Goal: Navigation & Orientation: Find specific page/section

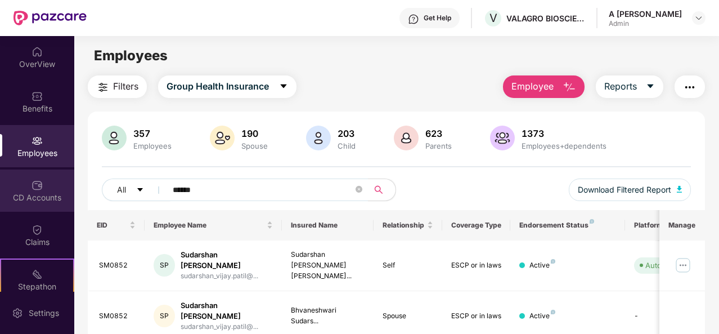
click at [36, 182] on img at bounding box center [37, 184] width 11 height 11
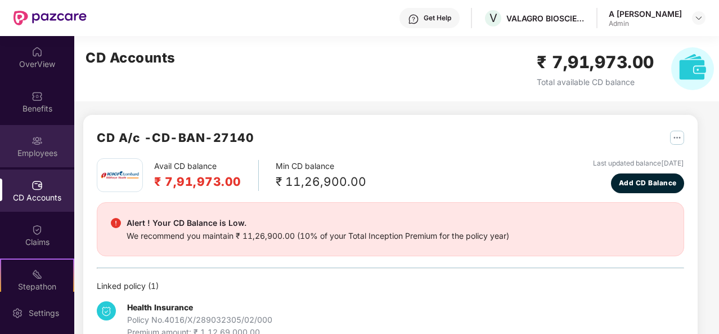
click at [44, 128] on div "Employees" at bounding box center [37, 146] width 74 height 42
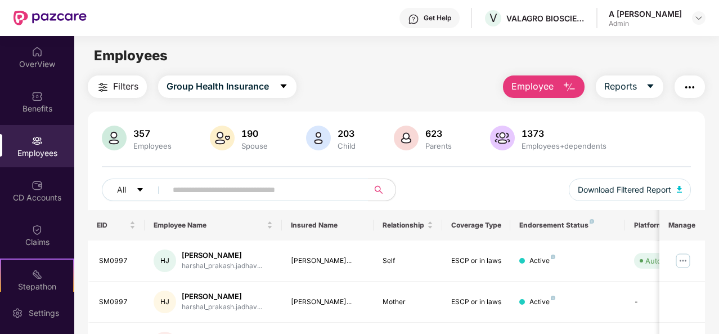
click at [358, 65] on div "Employees" at bounding box center [396, 55] width 644 height 21
click at [395, 66] on div "Employees" at bounding box center [396, 55] width 644 height 21
click at [44, 93] on div "Benefits" at bounding box center [37, 101] width 74 height 42
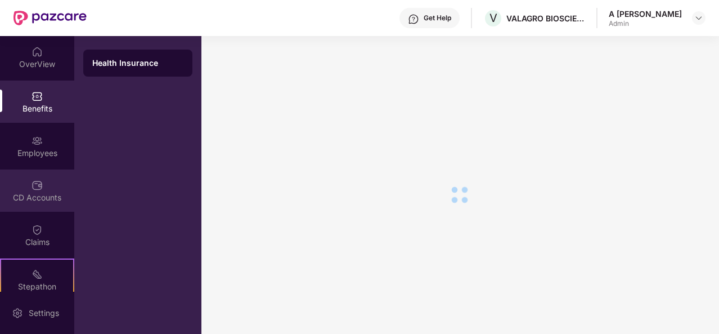
click at [46, 211] on div "CD Accounts" at bounding box center [37, 190] width 74 height 42
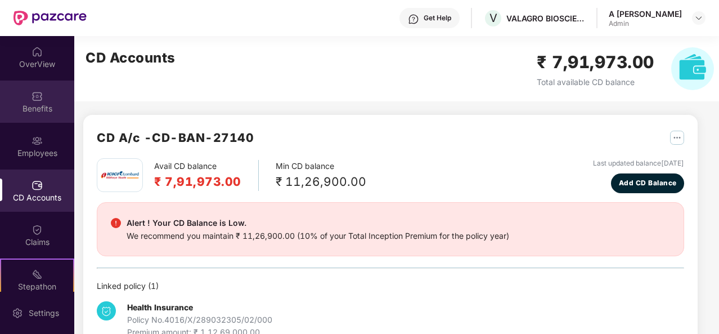
click at [47, 105] on div "Benefits" at bounding box center [37, 108] width 74 height 11
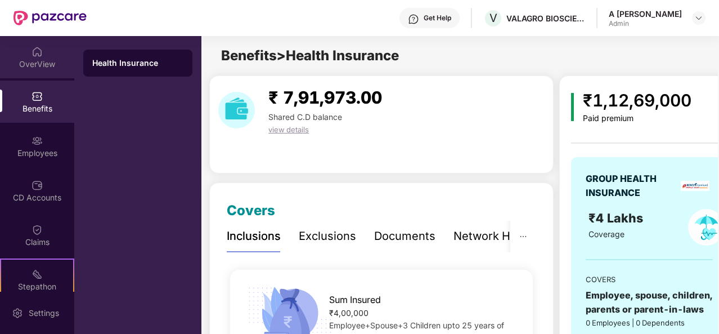
click at [47, 46] on div "OverView" at bounding box center [37, 57] width 74 height 42
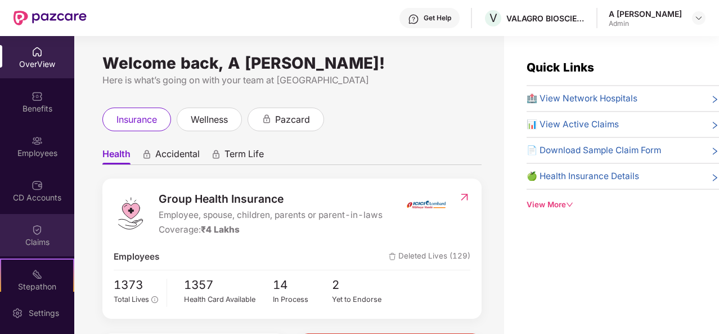
click at [42, 237] on div "Claims" at bounding box center [37, 241] width 74 height 11
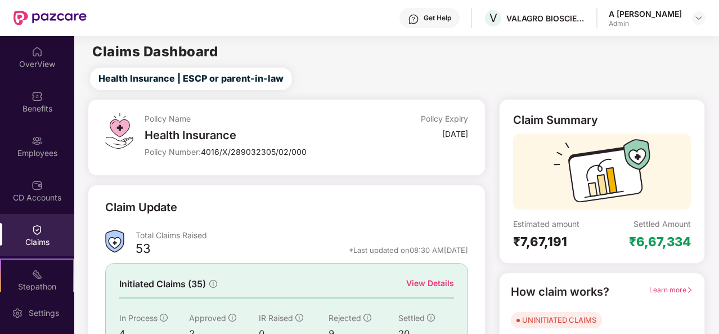
scroll to position [100, 0]
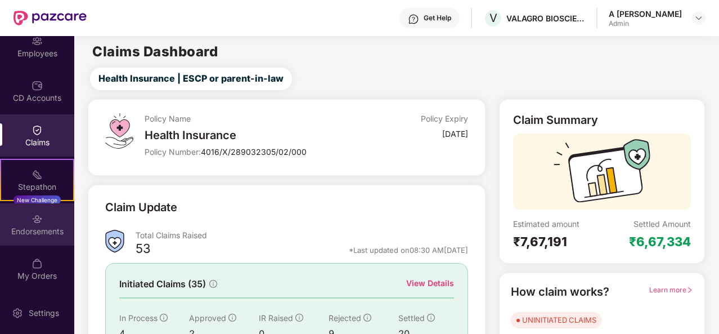
click at [56, 238] on div "Endorsements" at bounding box center [37, 224] width 74 height 42
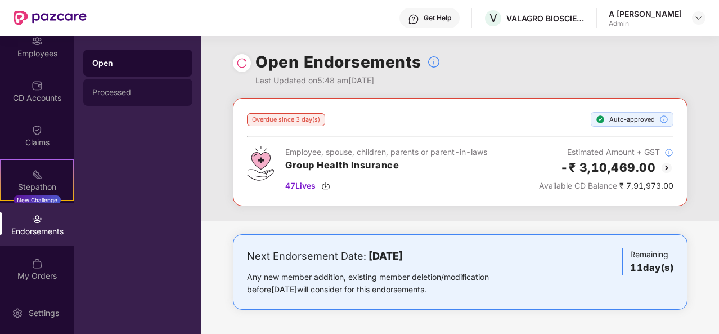
click at [138, 97] on div "Processed" at bounding box center [137, 92] width 109 height 27
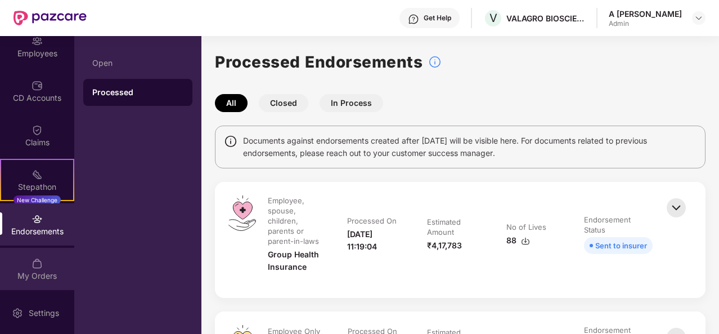
click at [37, 261] on img at bounding box center [37, 263] width 11 height 11
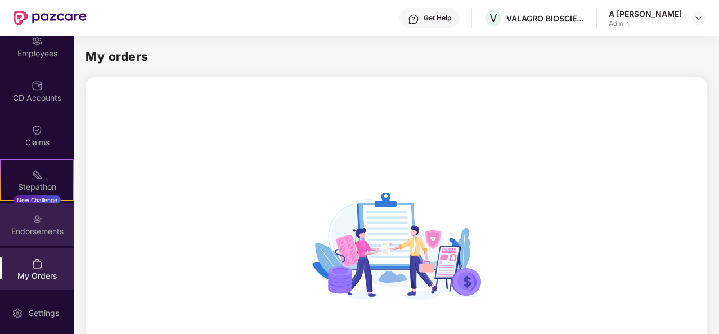
click at [50, 230] on div "Endorsements" at bounding box center [37, 231] width 74 height 11
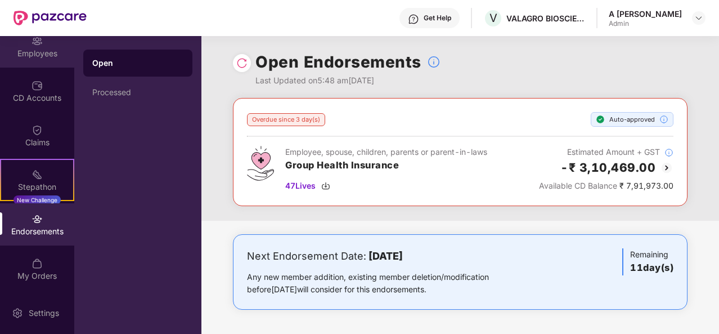
click at [38, 48] on div "Employees" at bounding box center [37, 53] width 74 height 11
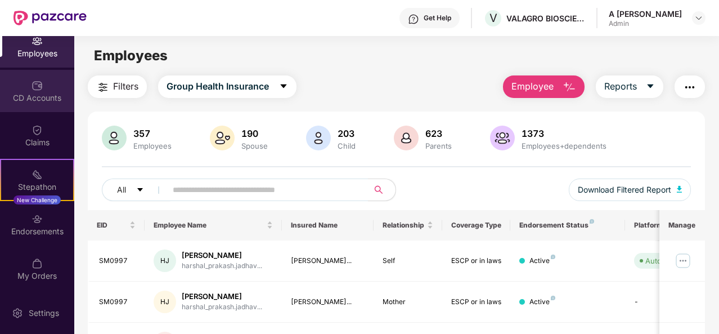
click at [42, 92] on div "CD Accounts" at bounding box center [37, 97] width 74 height 11
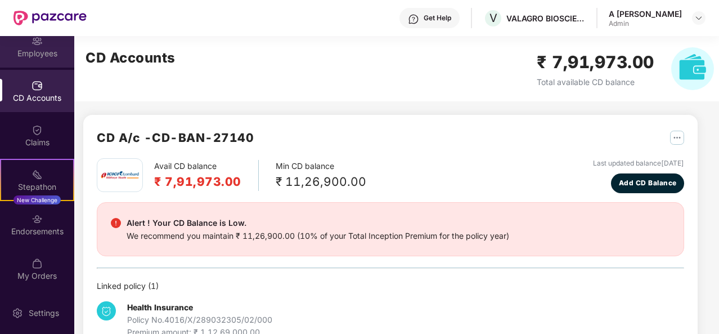
click at [42, 43] on div "Employees" at bounding box center [37, 46] width 74 height 42
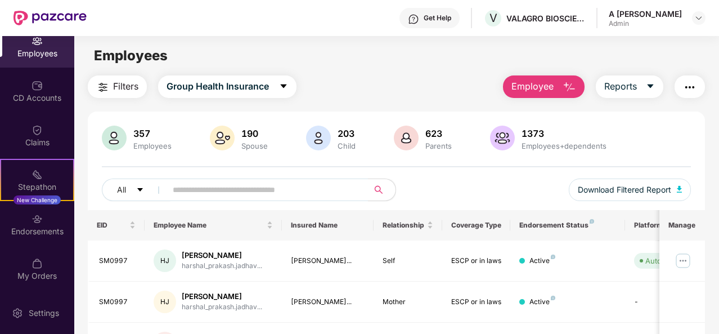
click at [70, 60] on div "Employees" at bounding box center [37, 46] width 74 height 42
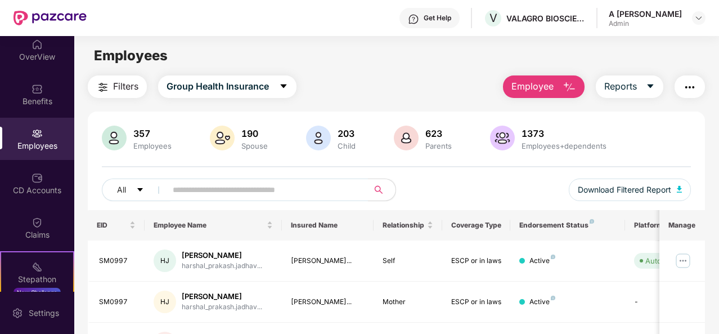
scroll to position [0, 0]
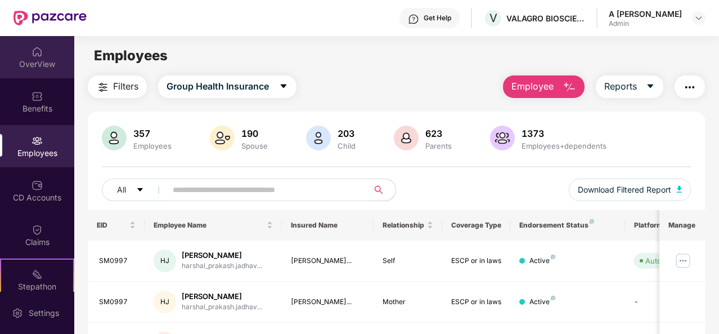
click at [41, 76] on div "OverView" at bounding box center [37, 57] width 74 height 42
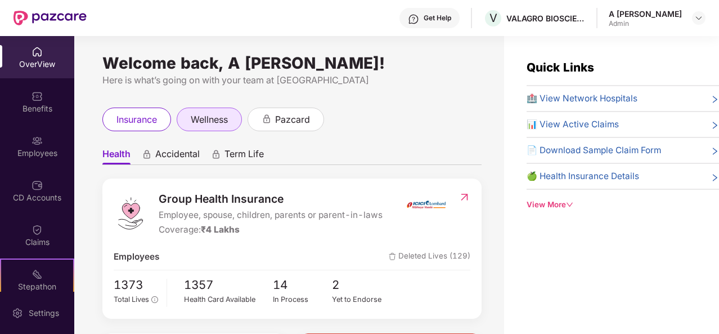
click at [221, 119] on span "wellness" at bounding box center [209, 120] width 37 height 14
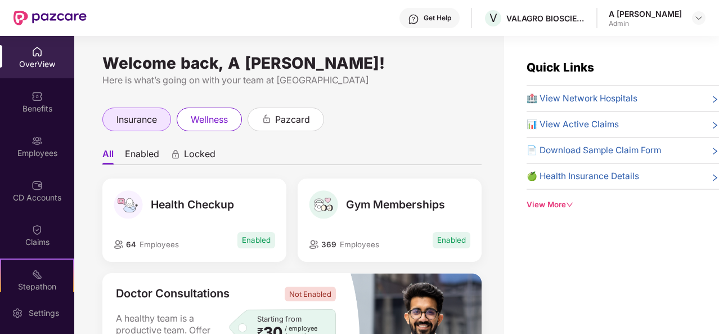
click at [132, 121] on span "insurance" at bounding box center [136, 120] width 41 height 14
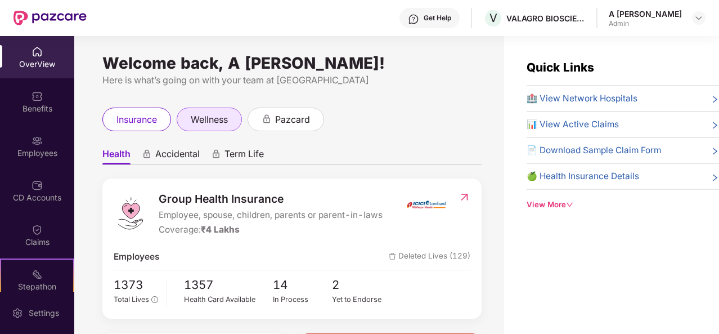
click at [211, 109] on div "wellness" at bounding box center [209, 119] width 65 height 24
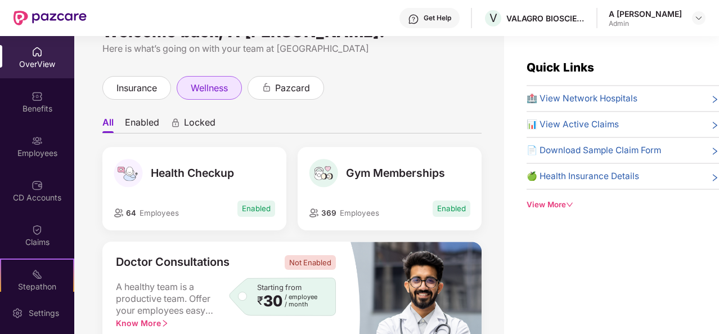
scroll to position [23, 0]
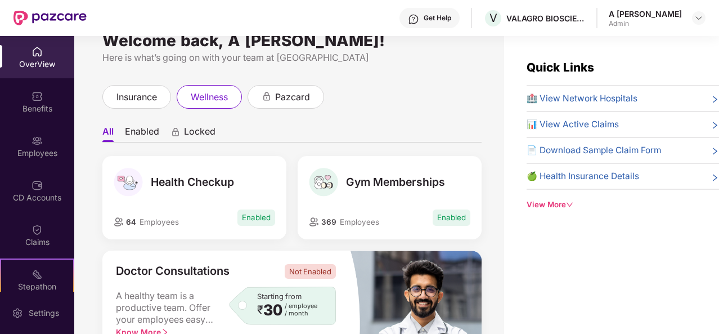
click at [143, 129] on li "Enabled" at bounding box center [142, 133] width 34 height 16
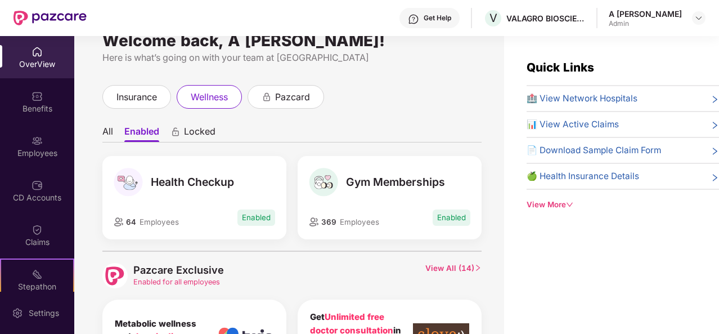
click at [487, 83] on div "Welcome back, A [PERSON_NAME]! Here is what’s going on with your team at Pazcar…" at bounding box center [289, 191] width 430 height 311
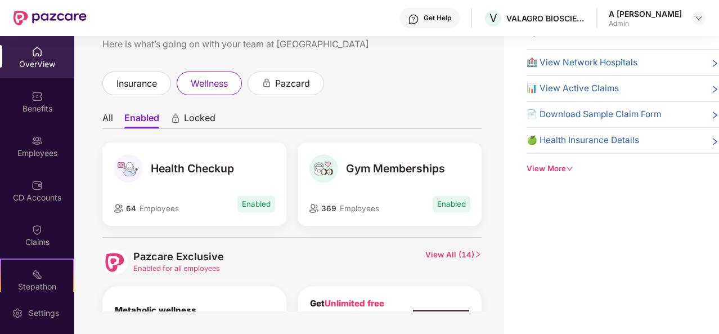
scroll to position [0, 0]
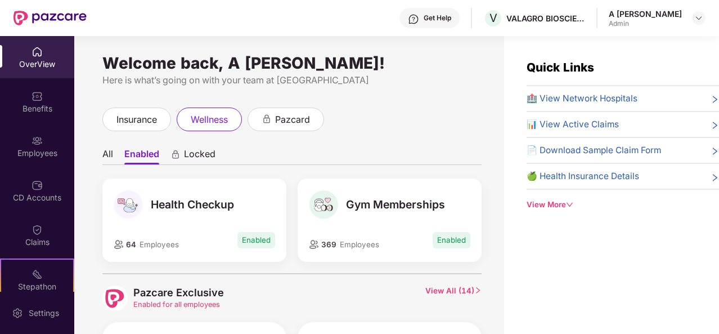
click at [101, 152] on div "Welcome back, A [PERSON_NAME]! Here is what’s going on with your team at Pazcar…" at bounding box center [289, 191] width 430 height 311
click at [141, 113] on span "insurance" at bounding box center [136, 120] width 41 height 14
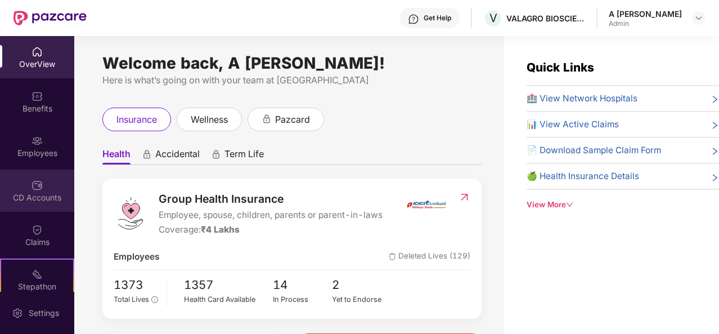
click at [28, 198] on div "CD Accounts" at bounding box center [37, 197] width 74 height 11
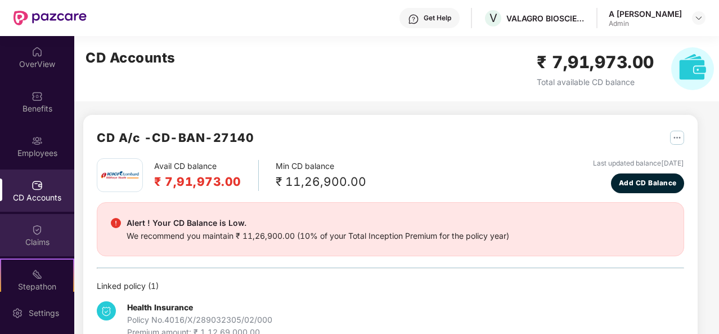
click at [41, 233] on div "Claims" at bounding box center [37, 235] width 74 height 42
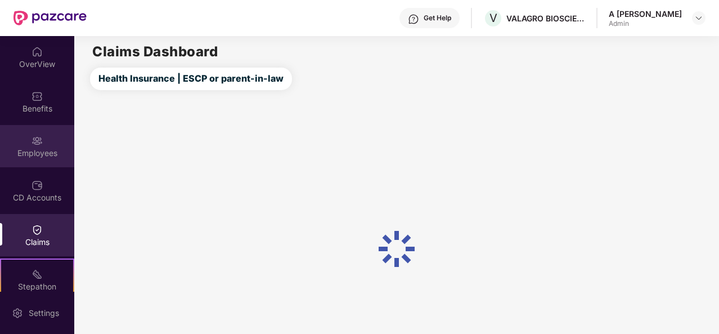
click at [47, 150] on div "Employees" at bounding box center [37, 152] width 74 height 11
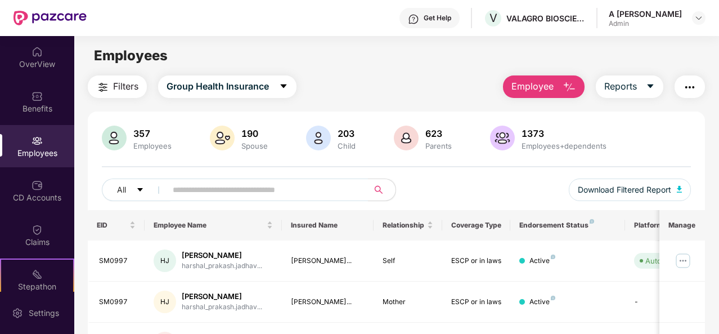
click at [428, 58] on div "Employees" at bounding box center [396, 55] width 644 height 21
click at [35, 206] on div "CD Accounts" at bounding box center [37, 190] width 74 height 42
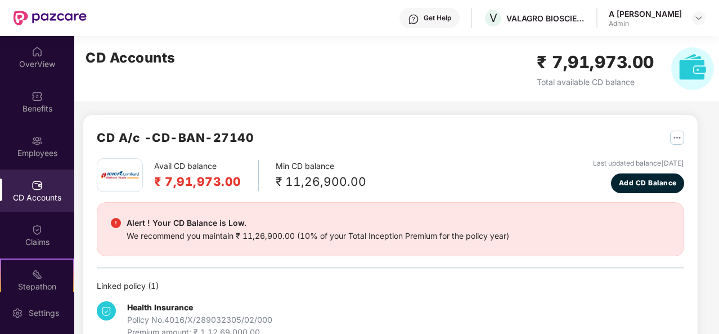
click at [40, 123] on div "OverView Benefits Employees CD Accounts Claims Stepathon New Challenge Endorsem…" at bounding box center [37, 163] width 74 height 255
click at [40, 157] on div "Employees" at bounding box center [37, 152] width 74 height 11
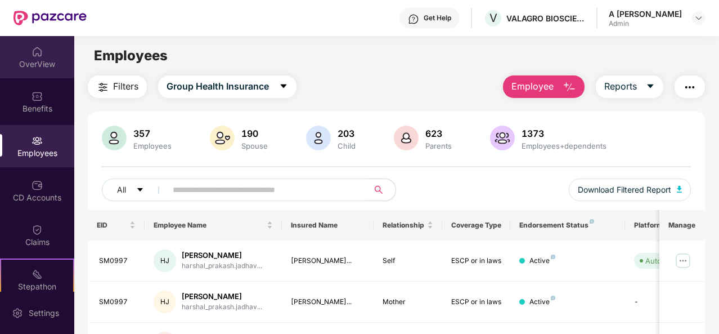
click at [43, 68] on div "OverView" at bounding box center [37, 64] width 74 height 11
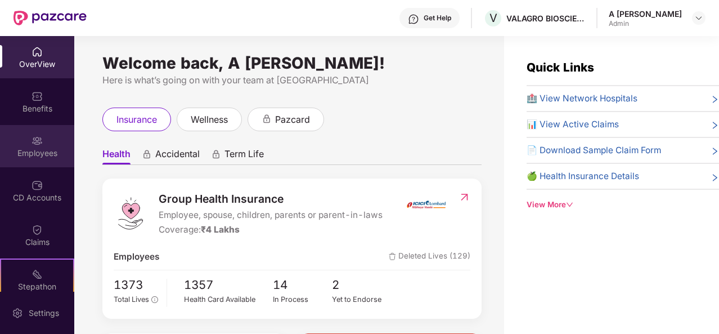
drag, startPoint x: 33, startPoint y: 123, endPoint x: 37, endPoint y: 154, distance: 31.2
click at [37, 154] on div "Employees" at bounding box center [37, 152] width 74 height 11
